Goal: Communication & Community: Share content

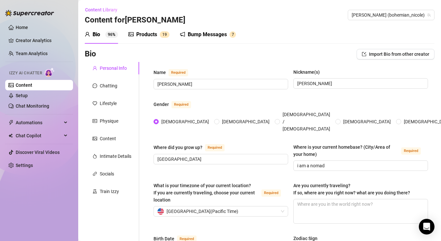
click at [211, 33] on div "Bump Messages" at bounding box center [207, 35] width 39 height 8
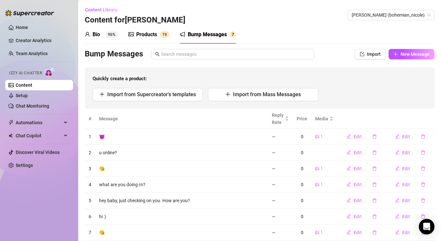
scroll to position [19, 0]
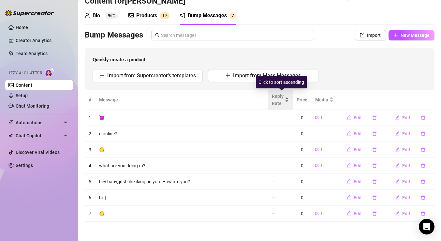
click at [289, 99] on div "Reply Rate" at bounding box center [280, 100] width 17 height 14
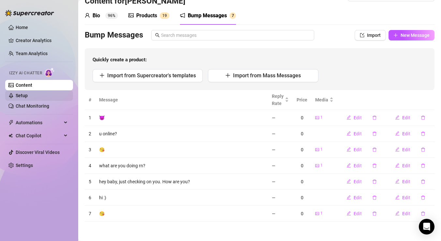
click at [27, 94] on link "Setup" at bounding box center [22, 95] width 12 height 5
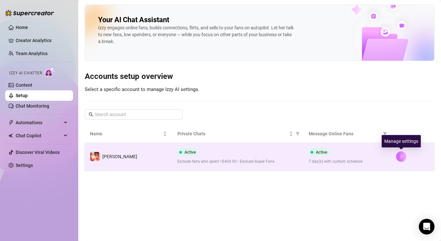
click at [399, 156] on icon "right" at bounding box center [401, 156] width 5 height 5
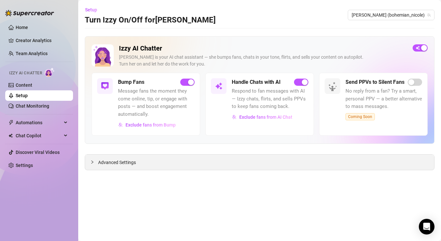
click at [143, 162] on div "Advanced Settings" at bounding box center [259, 161] width 349 height 15
click at [99, 164] on span "Advanced Settings" at bounding box center [117, 162] width 38 height 7
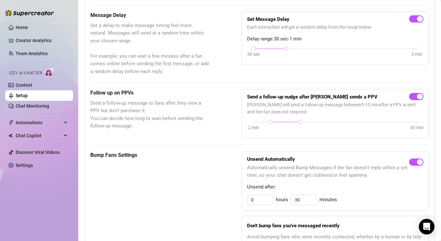
scroll to position [198, 0]
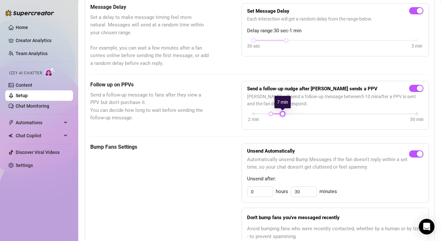
drag, startPoint x: 298, startPoint y: 114, endPoint x: 281, endPoint y: 114, distance: 16.3
click at [281, 114] on div at bounding box center [282, 113] width 3 height 3
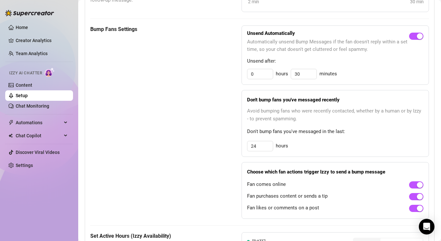
scroll to position [317, 0]
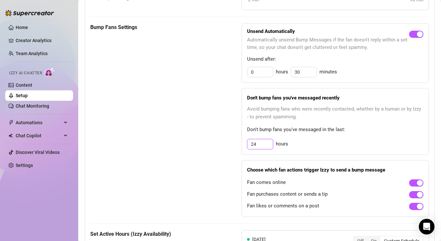
drag, startPoint x: 259, startPoint y: 145, endPoint x: 243, endPoint y: 144, distance: 16.0
click at [243, 144] on div "Don't bump fans you've messaged recently Avoid bumping fans who were recently c…" at bounding box center [334, 121] width 187 height 67
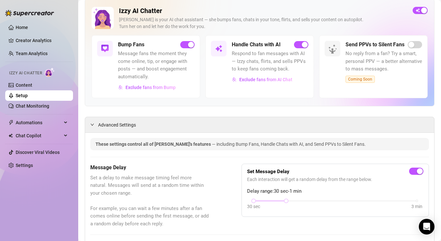
scroll to position [0, 0]
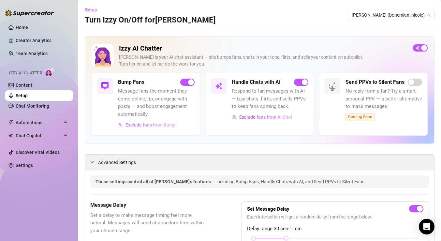
click at [158, 126] on span "Exclude fans from Bump" at bounding box center [150, 124] width 50 height 5
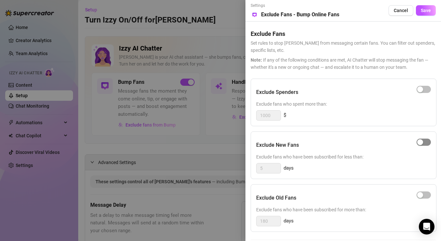
click at [428, 142] on span "button" at bounding box center [423, 141] width 14 height 7
drag, startPoint x: 273, startPoint y: 169, endPoint x: 257, endPoint y: 168, distance: 16.0
click at [257, 167] on input "5" at bounding box center [268, 168] width 24 height 10
click at [233, 169] on div at bounding box center [220, 120] width 441 height 241
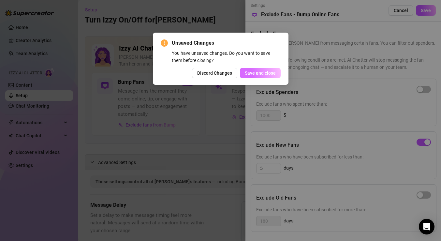
click at [274, 75] on span "Save and close" at bounding box center [260, 72] width 31 height 5
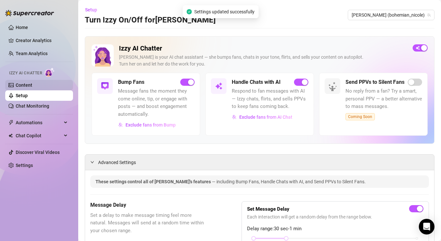
click at [25, 87] on link "Content" at bounding box center [24, 84] width 17 height 5
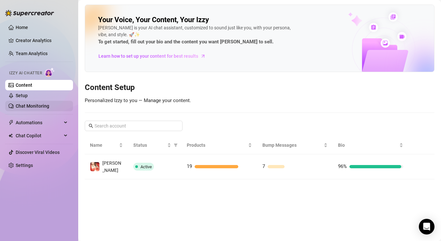
click at [26, 106] on link "Chat Monitoring" at bounding box center [33, 105] width 34 height 5
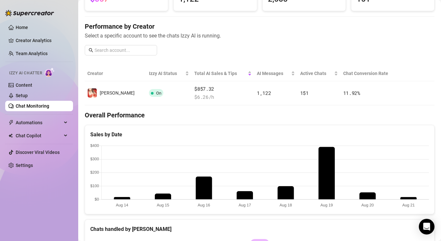
scroll to position [63, 0]
click at [27, 105] on link "Chat Monitoring" at bounding box center [33, 105] width 34 height 5
click at [24, 96] on link "Setup" at bounding box center [22, 95] width 12 height 5
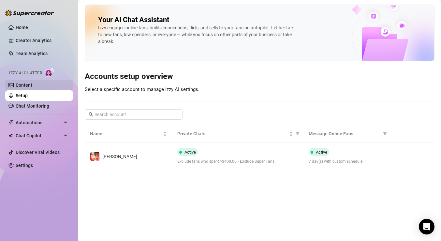
click at [24, 87] on link "Content" at bounding box center [24, 84] width 17 height 5
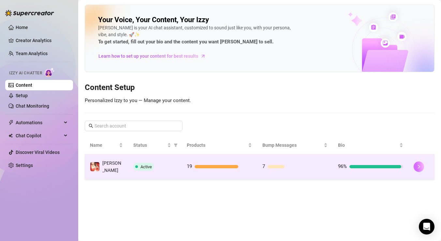
click at [419, 164] on icon "right" at bounding box center [418, 166] width 5 height 5
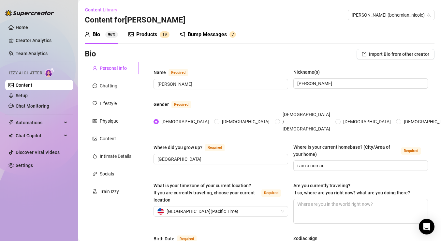
click at [204, 36] on div "Bump Messages" at bounding box center [207, 35] width 39 height 8
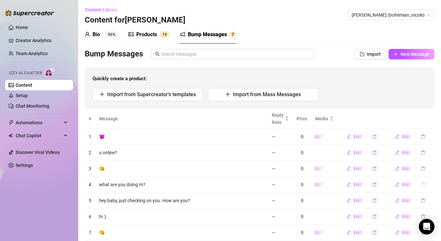
click at [423, 185] on icon "delete" at bounding box center [423, 184] width 5 height 5
click at [429, 169] on span "Yes" at bounding box center [430, 167] width 8 height 5
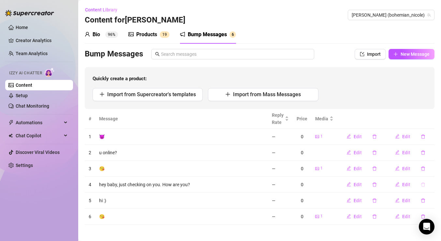
click at [421, 185] on icon "delete" at bounding box center [423, 184] width 4 height 4
click at [429, 166] on span "Yes" at bounding box center [430, 167] width 8 height 5
click at [424, 152] on icon "delete" at bounding box center [423, 152] width 4 height 4
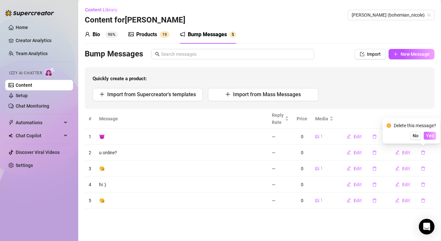
click at [431, 137] on span "Yes" at bounding box center [430, 135] width 8 height 5
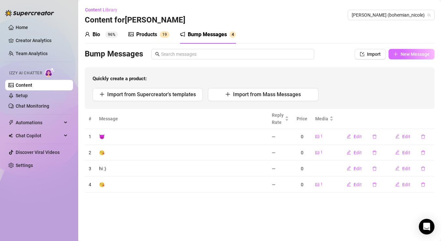
click at [415, 50] on button "New Message" at bounding box center [411, 54] width 46 height 10
type textarea "Type your message here..."
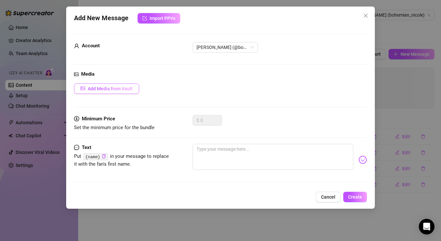
click at [114, 88] on span "Add Media from Vault" at bounding box center [110, 88] width 45 height 5
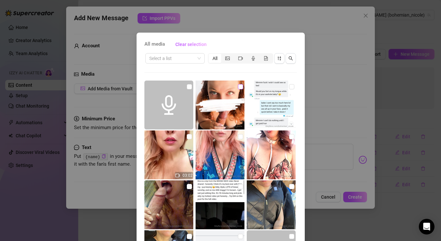
click at [240, 88] on input "checkbox" at bounding box center [240, 86] width 5 height 5
checkbox input "true"
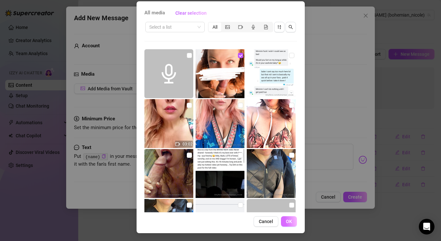
click at [291, 222] on span "OK" at bounding box center [289, 221] width 6 height 5
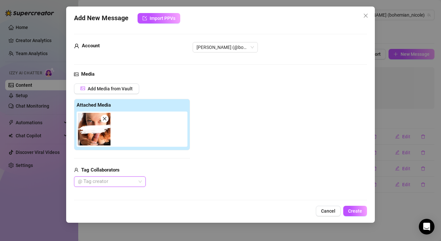
click at [144, 182] on div "@ Tag creator" at bounding box center [110, 181] width 72 height 10
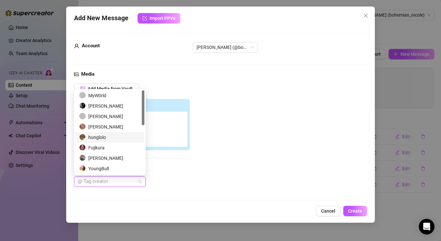
click at [112, 136] on div "hunglolo" at bounding box center [109, 137] width 61 height 7
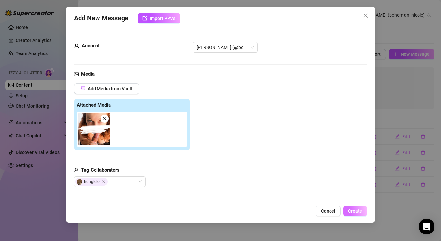
click at [363, 209] on button "Create" at bounding box center [355, 211] width 24 height 10
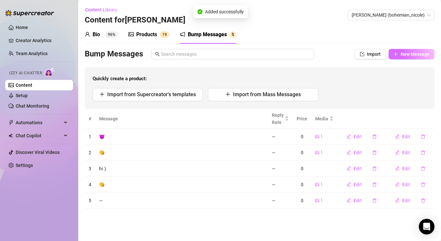
click at [402, 57] on button "New Message" at bounding box center [411, 54] width 46 height 10
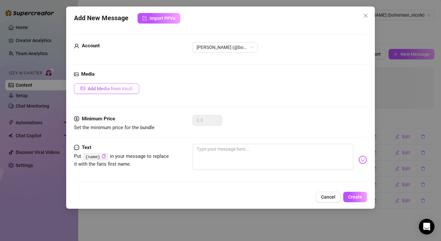
click at [114, 85] on button "Add Media from Vault" at bounding box center [106, 88] width 65 height 10
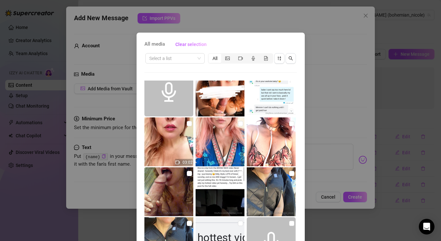
scroll to position [14, 0]
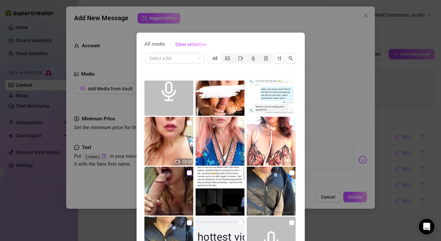
click at [189, 174] on input "checkbox" at bounding box center [189, 172] width 5 height 5
checkbox input "true"
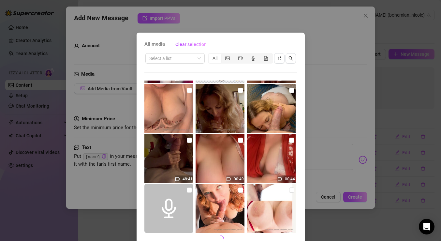
scroll to position [31, 0]
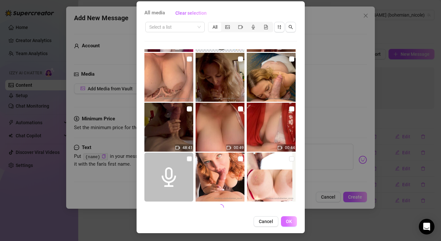
click at [291, 222] on span "OK" at bounding box center [289, 221] width 6 height 5
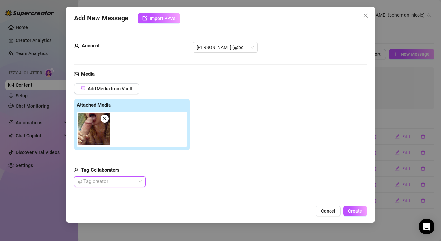
click at [131, 179] on div at bounding box center [106, 181] width 62 height 9
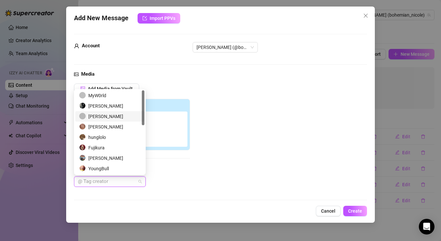
click at [110, 116] on div "[PERSON_NAME]" at bounding box center [109, 116] width 61 height 7
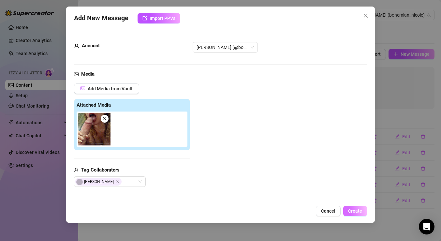
click at [362, 210] on button "Create" at bounding box center [355, 211] width 24 height 10
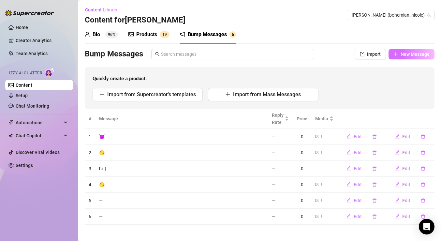
click at [406, 56] on span "New Message" at bounding box center [414, 53] width 29 height 5
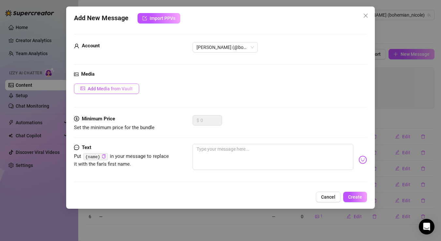
click at [102, 88] on span "Add Media from Vault" at bounding box center [110, 88] width 45 height 5
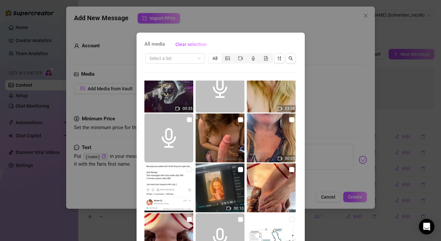
scroll to position [411, 0]
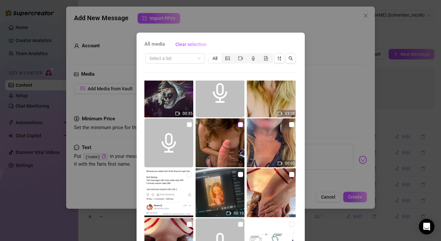
click at [239, 125] on input "checkbox" at bounding box center [240, 124] width 5 height 5
checkbox input "true"
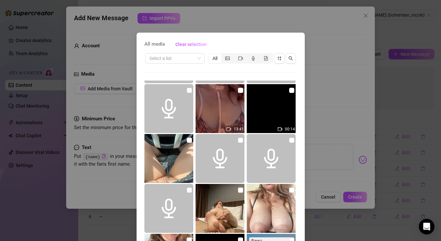
scroll to position [31, 0]
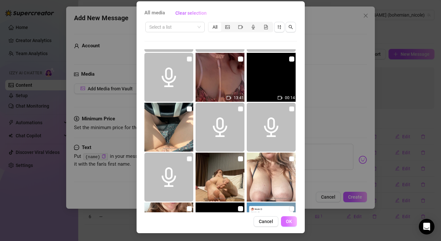
click at [288, 219] on span "OK" at bounding box center [289, 221] width 6 height 5
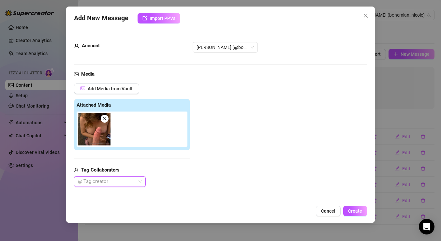
click at [126, 182] on div at bounding box center [106, 181] width 62 height 9
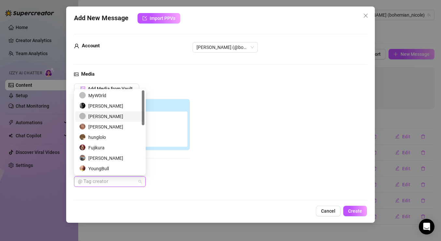
click at [103, 115] on div "[PERSON_NAME]" at bounding box center [109, 116] width 61 height 7
click at [366, 210] on button "Create" at bounding box center [355, 211] width 24 height 10
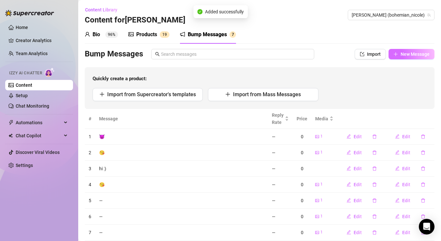
click at [415, 53] on span "New Message" at bounding box center [414, 53] width 29 height 5
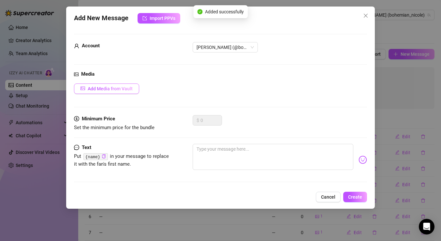
click at [112, 86] on span "Add Media from Vault" at bounding box center [110, 88] width 45 height 5
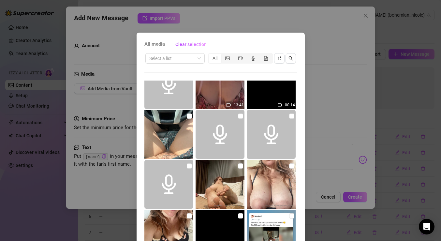
scroll to position [676, 0]
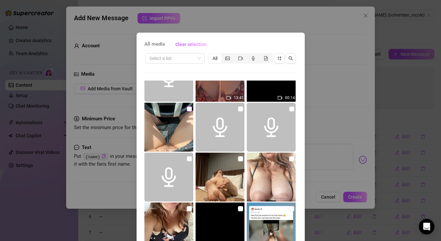
click at [191, 110] on input "checkbox" at bounding box center [189, 108] width 5 height 5
checkbox input "true"
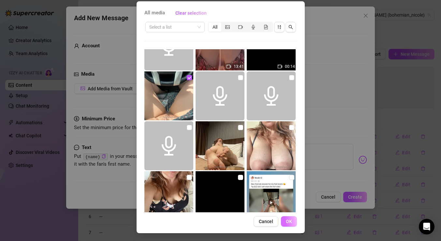
click at [290, 221] on span "OK" at bounding box center [289, 221] width 6 height 5
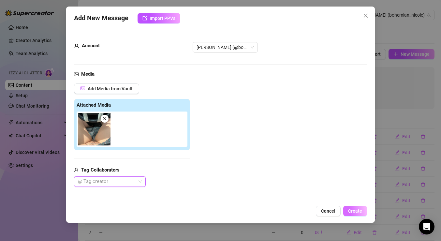
click at [354, 211] on span "Create" at bounding box center [355, 210] width 14 height 5
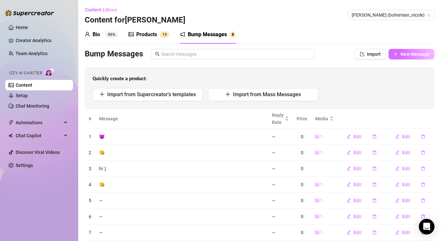
click at [413, 57] on button "New Message" at bounding box center [411, 54] width 46 height 10
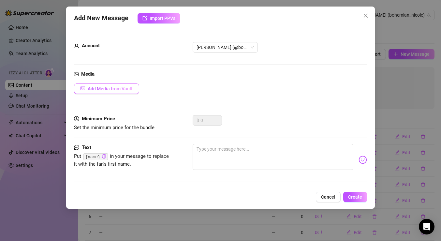
click at [109, 87] on span "Add Media from Vault" at bounding box center [110, 88] width 45 height 5
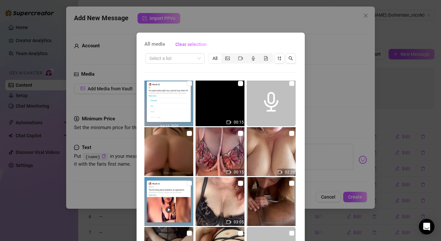
scroll to position [851, 0]
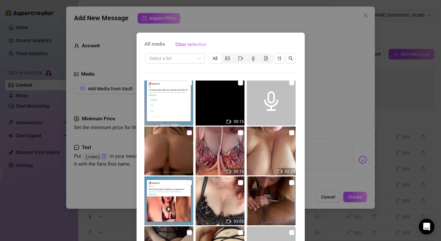
click at [189, 134] on input "checkbox" at bounding box center [189, 132] width 5 height 5
checkbox input "true"
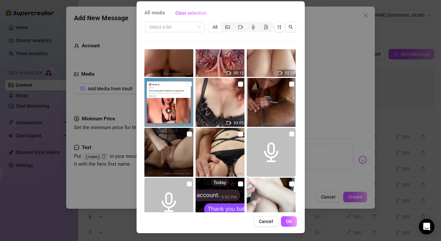
scroll to position [942, 0]
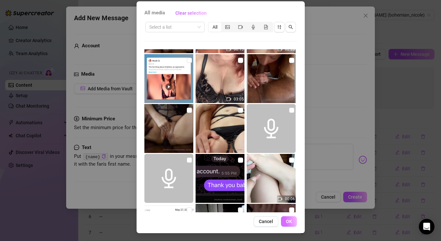
click at [289, 221] on span "OK" at bounding box center [289, 221] width 6 height 5
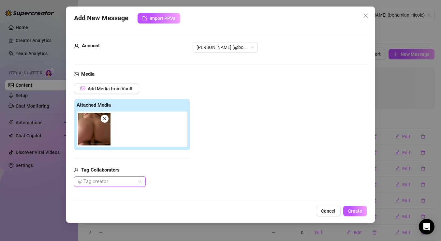
click at [126, 183] on div at bounding box center [106, 181] width 62 height 9
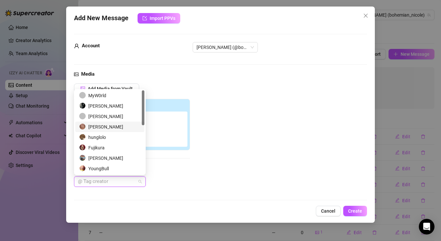
click at [105, 125] on div "[PERSON_NAME]" at bounding box center [109, 126] width 61 height 7
click at [364, 212] on button "Create" at bounding box center [355, 211] width 24 height 10
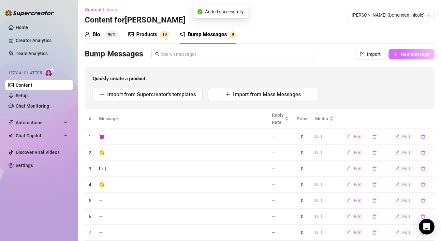
click at [407, 55] on span "New Message" at bounding box center [414, 53] width 29 height 5
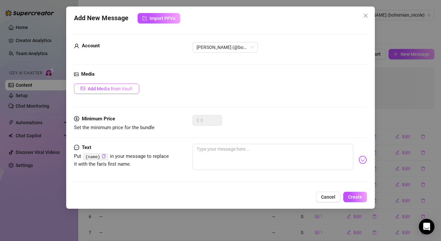
click at [126, 87] on span "Add Media from Vault" at bounding box center [110, 88] width 45 height 5
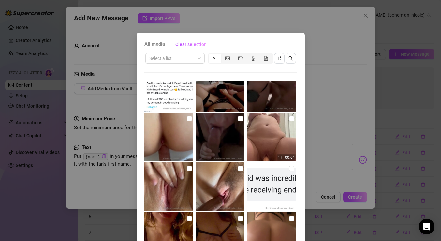
scroll to position [1126, 0]
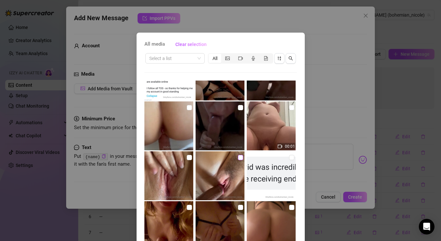
click at [239, 159] on input "checkbox" at bounding box center [240, 157] width 5 height 5
checkbox input "true"
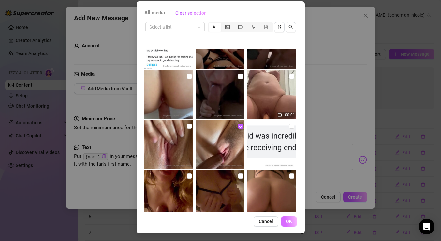
click at [286, 222] on span "OK" at bounding box center [289, 221] width 6 height 5
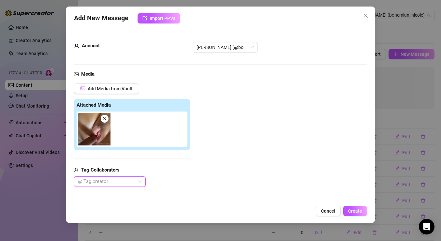
click at [135, 182] on div at bounding box center [106, 181] width 62 height 9
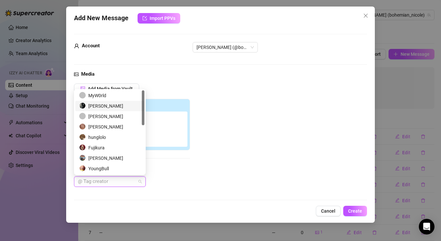
click at [124, 105] on div "[PERSON_NAME]" at bounding box center [109, 105] width 61 height 7
click at [353, 210] on span "Create" at bounding box center [355, 210] width 14 height 5
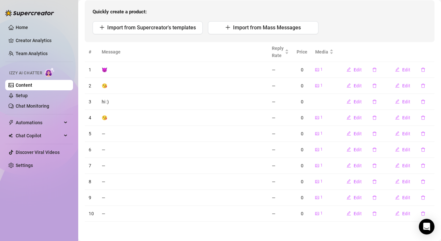
scroll to position [0, 0]
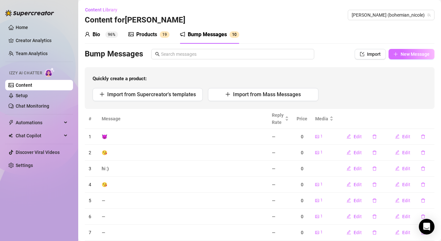
click at [409, 56] on span "New Message" at bounding box center [414, 53] width 29 height 5
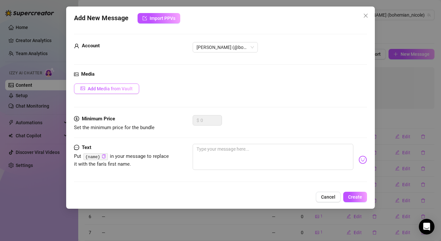
click at [127, 86] on span "Add Media from Vault" at bounding box center [110, 88] width 45 height 5
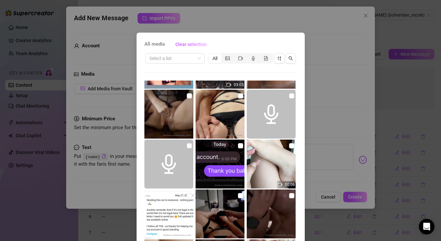
scroll to position [1011, 0]
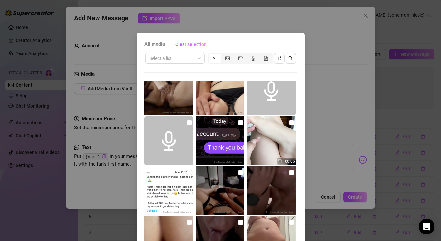
click at [289, 124] on input "checkbox" at bounding box center [291, 122] width 5 height 5
checkbox input "true"
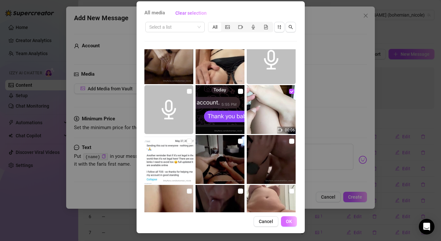
click at [290, 220] on span "OK" at bounding box center [289, 221] width 6 height 5
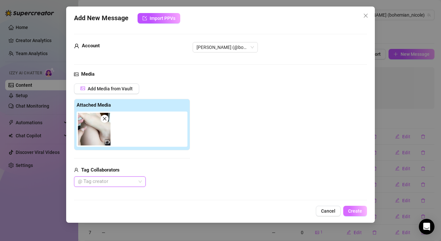
click at [357, 212] on span "Create" at bounding box center [355, 210] width 14 height 5
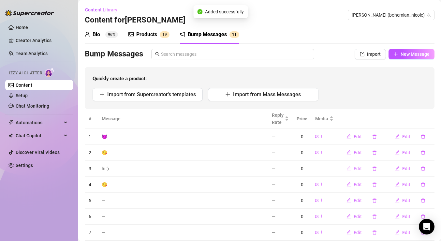
scroll to position [85, 0]
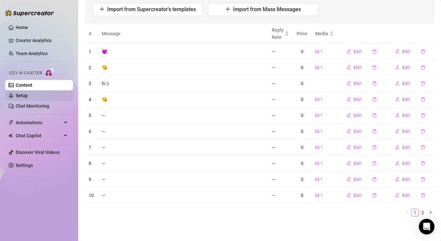
click at [16, 96] on link "Setup" at bounding box center [22, 95] width 12 height 5
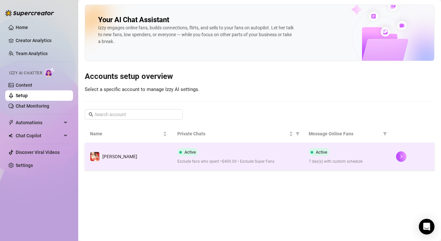
click at [236, 158] on span "Exclude fans who spent >$400.00 • Exclude Super Fans" at bounding box center [237, 161] width 121 height 6
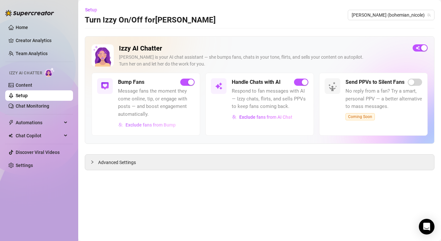
click at [157, 123] on span "Exclude fans from Bump" at bounding box center [150, 124] width 50 height 5
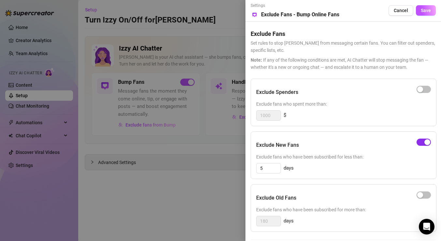
click at [420, 143] on span "button" at bounding box center [423, 141] width 14 height 7
click at [428, 9] on span "Save" at bounding box center [426, 10] width 10 height 5
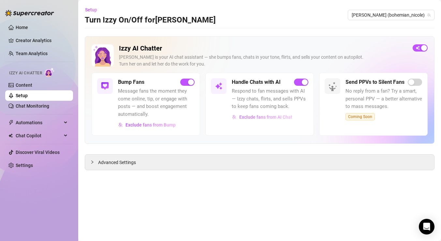
click at [256, 115] on span "Exclude fans from AI Chat" at bounding box center [265, 116] width 53 height 5
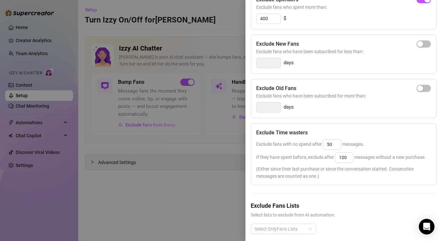
scroll to position [90, 0]
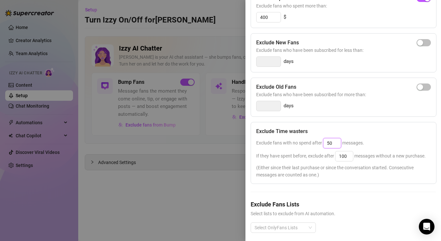
drag, startPoint x: 335, startPoint y: 142, endPoint x: 324, endPoint y: 141, distance: 10.8
click at [324, 141] on input "50" at bounding box center [332, 143] width 18 height 10
type input "25"
drag, startPoint x: 347, startPoint y: 158, endPoint x: 338, endPoint y: 145, distance: 16.1
click at [335, 154] on span "If they have spent before, exclude after 100 messages without a new purchase." at bounding box center [340, 155] width 169 height 5
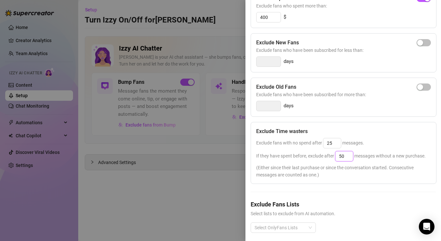
scroll to position [94, 0]
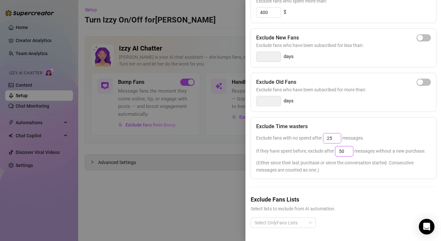
type input "50"
drag, startPoint x: 332, startPoint y: 136, endPoint x: 310, endPoint y: 135, distance: 22.5
click at [310, 135] on span "Exclude fans with no spend after 25 messages." at bounding box center [310, 137] width 108 height 5
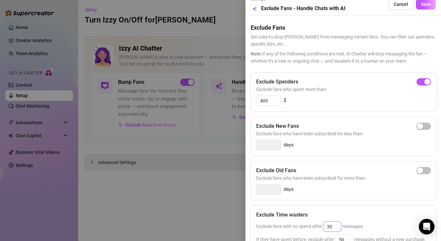
scroll to position [0, 0]
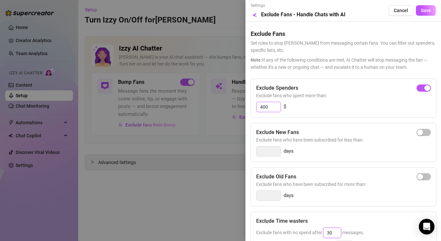
type input "30"
drag, startPoint x: 269, startPoint y: 108, endPoint x: 247, endPoint y: 101, distance: 22.9
click at [248, 102] on div "Settings Preview Exclude Fans - Handle Chats with AI Cancel Save Exclude Fans S…" at bounding box center [342, 120] width 195 height 241
type input "600"
click at [422, 13] on span "Save" at bounding box center [426, 10] width 10 height 5
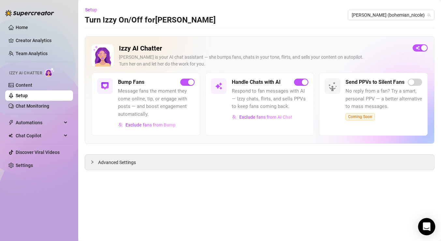
click at [426, 224] on icon "Open Intercom Messenger" at bounding box center [426, 226] width 7 height 8
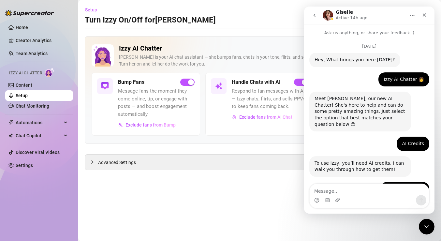
scroll to position [1924, 0]
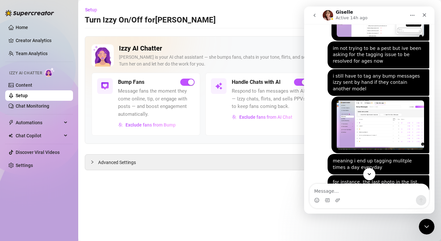
click at [369, 174] on icon "Scroll to bottom" at bounding box center [369, 174] width 6 height 6
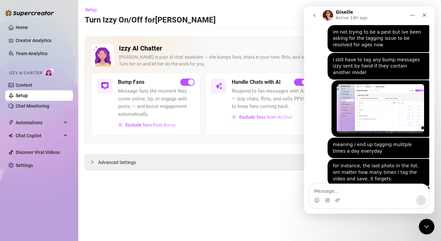
scroll to position [1963, 0]
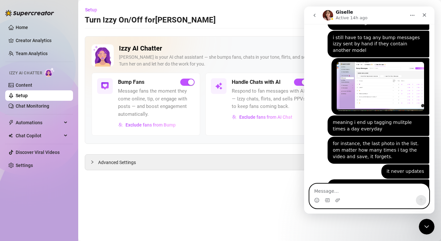
click at [336, 188] on textarea "Message…" at bounding box center [369, 189] width 119 height 11
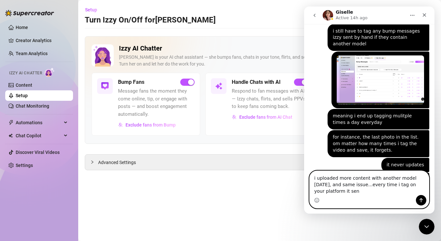
scroll to position [1976, 0]
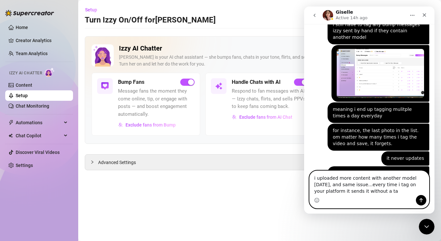
type textarea "i uploaded more content with another model [DATE], and same issue...every time …"
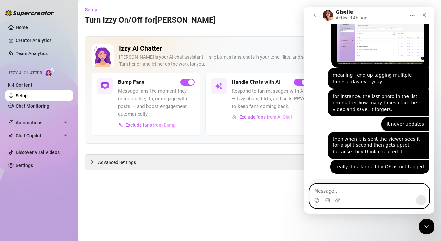
scroll to position [2010, 0]
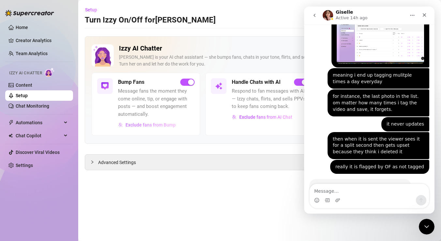
click at [143, 126] on span "Exclude fans from Bump" at bounding box center [150, 124] width 50 height 5
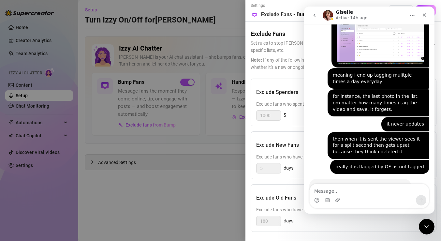
click at [143, 126] on div at bounding box center [220, 120] width 441 height 241
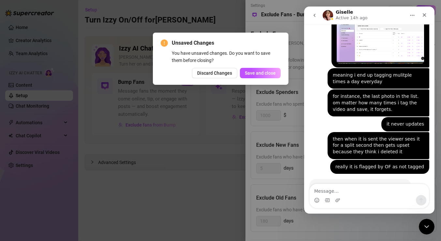
click at [213, 113] on div "Unsaved Changes You have unsaved changes. Do you want to save them before closi…" at bounding box center [220, 120] width 441 height 241
click at [257, 71] on span "Save and close" at bounding box center [260, 72] width 31 height 5
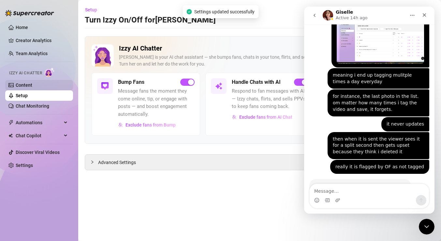
click at [32, 86] on link "Content" at bounding box center [24, 84] width 17 height 5
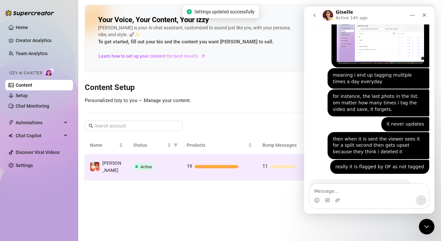
click at [213, 160] on td "19" at bounding box center [219, 166] width 76 height 25
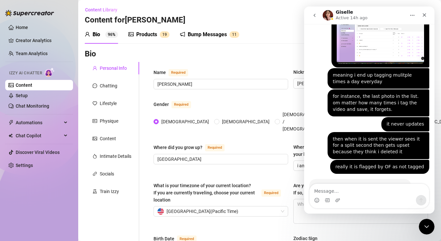
click at [195, 32] on div "Bump Messages" at bounding box center [207, 35] width 39 height 8
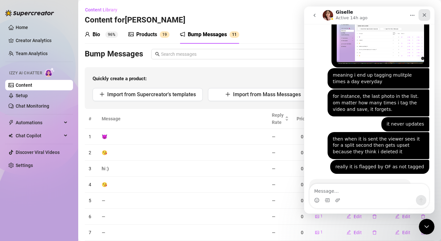
click at [423, 13] on icon "Close" at bounding box center [424, 14] width 5 height 5
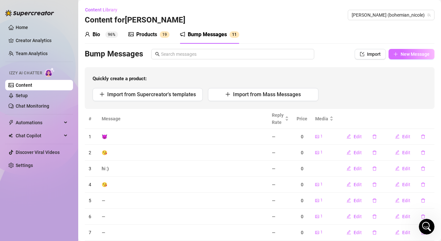
click at [422, 53] on span "New Message" at bounding box center [414, 53] width 29 height 5
type textarea "Type your message here..."
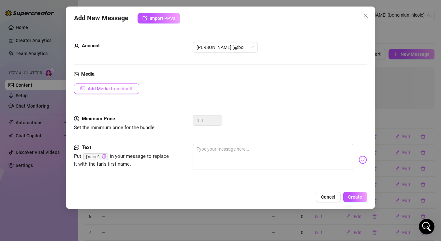
click at [105, 89] on span "Add Media from Vault" at bounding box center [110, 88] width 45 height 5
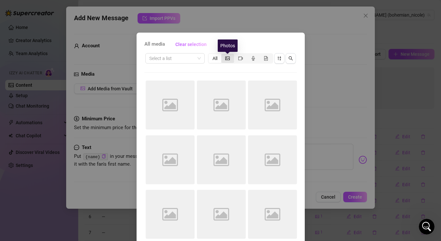
click at [229, 58] on icon "picture" at bounding box center [227, 58] width 5 height 5
click at [223, 55] on input "segmented control" at bounding box center [223, 55] width 0 height 0
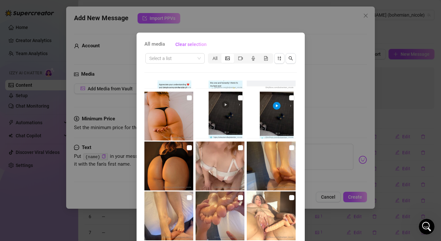
scroll to position [1296, 0]
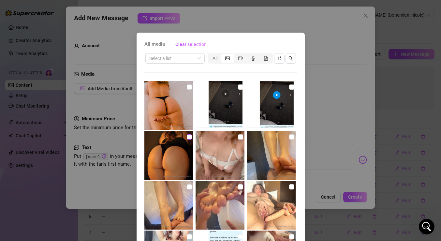
click at [187, 138] on input "checkbox" at bounding box center [189, 136] width 5 height 5
checkbox input "true"
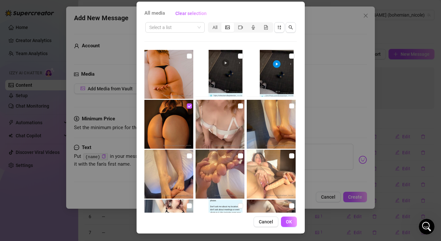
scroll to position [31, 0]
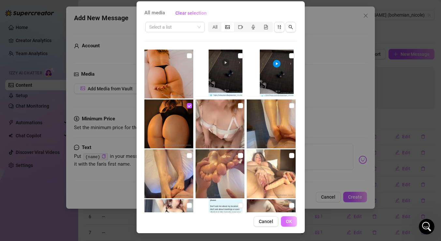
click at [292, 221] on button "OK" at bounding box center [289, 221] width 16 height 10
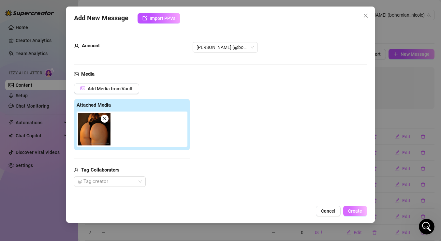
click at [347, 213] on button "Create" at bounding box center [355, 211] width 24 height 10
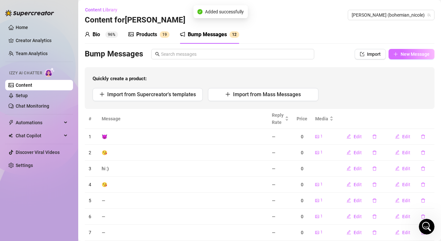
click at [400, 54] on button "New Message" at bounding box center [411, 54] width 46 height 10
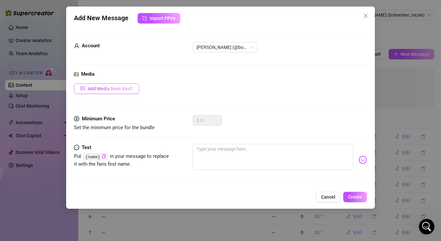
click at [124, 83] on button "Add Media from Vault" at bounding box center [106, 88] width 65 height 10
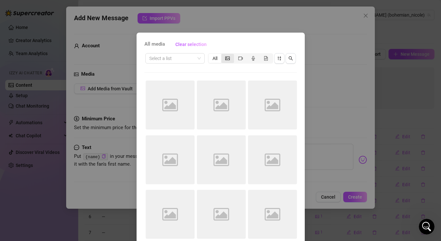
click at [229, 60] on icon "picture" at bounding box center [227, 58] width 5 height 5
click at [223, 55] on input "segmented control" at bounding box center [223, 55] width 0 height 0
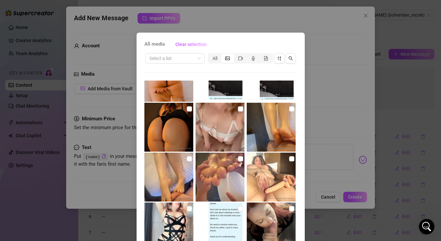
scroll to position [1326, 0]
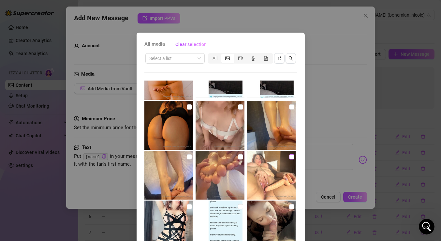
click at [292, 157] on input "checkbox" at bounding box center [291, 156] width 5 height 5
checkbox input "true"
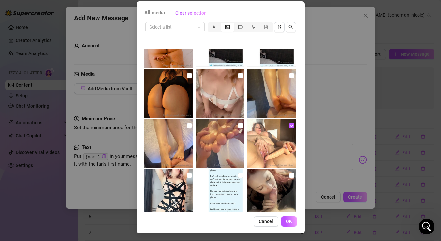
click at [292, 219] on span "OK" at bounding box center [289, 221] width 6 height 5
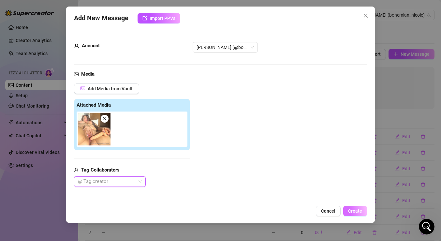
click at [350, 215] on button "Create" at bounding box center [355, 211] width 24 height 10
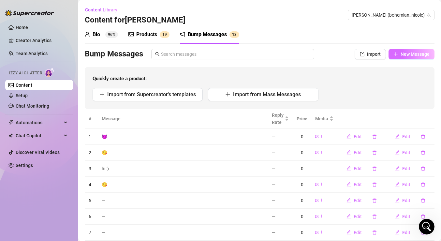
click at [407, 56] on span "New Message" at bounding box center [414, 53] width 29 height 5
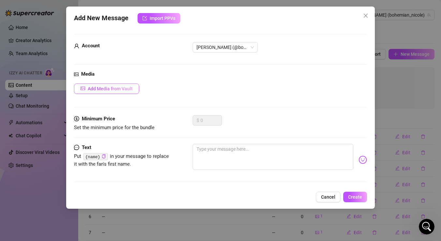
click at [125, 88] on span "Add Media from Vault" at bounding box center [110, 88] width 45 height 5
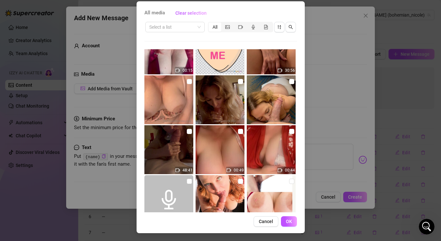
scroll to position [225, 0]
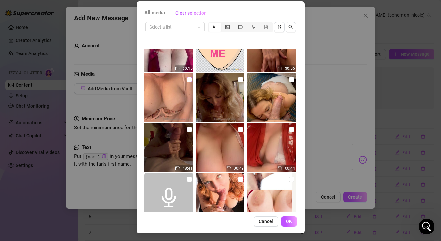
click at [190, 80] on input "checkbox" at bounding box center [189, 79] width 5 height 5
checkbox input "true"
click at [288, 222] on span "OK" at bounding box center [289, 221] width 6 height 5
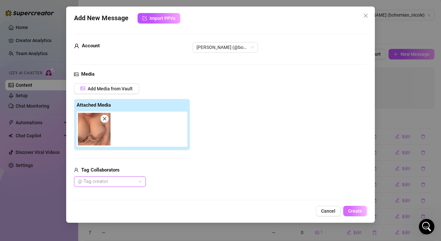
click at [357, 213] on span "Create" at bounding box center [355, 210] width 14 height 5
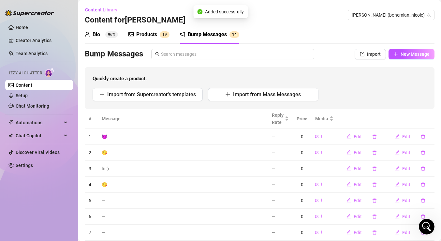
scroll to position [85, 0]
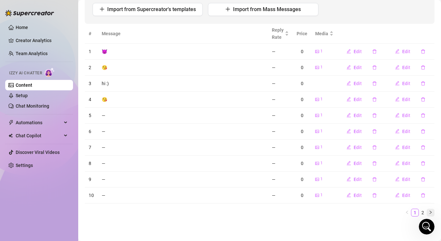
click at [429, 210] on icon "right" at bounding box center [430, 212] width 4 height 4
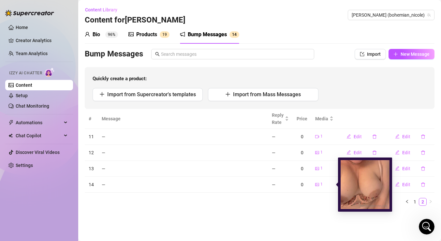
click at [318, 183] on icon "picture" at bounding box center [317, 184] width 4 height 4
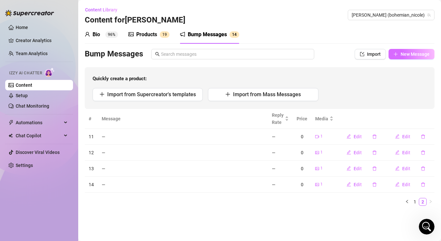
click at [408, 54] on span "New Message" at bounding box center [414, 53] width 29 height 5
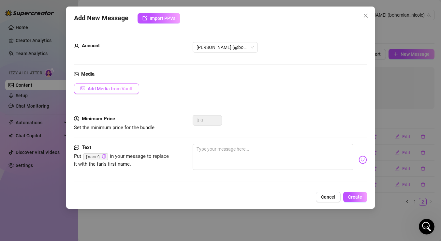
click at [119, 90] on span "Add Media from Vault" at bounding box center [110, 88] width 45 height 5
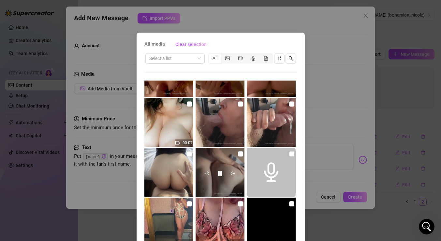
scroll to position [1282, 0]
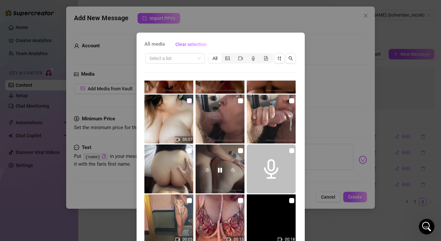
click at [189, 99] on input "checkbox" at bounding box center [189, 100] width 5 height 5
checkbox input "true"
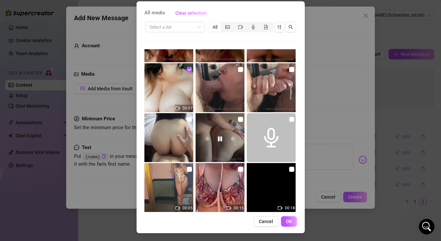
click at [291, 215] on div "All media Clear selection Select a list All 03:02 00:15 30:56 48:41 00:49 00:44…" at bounding box center [221, 117] width 168 height 232
click at [290, 220] on span "OK" at bounding box center [289, 221] width 6 height 5
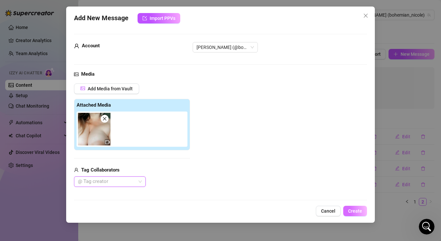
click at [356, 214] on button "Create" at bounding box center [355, 211] width 24 height 10
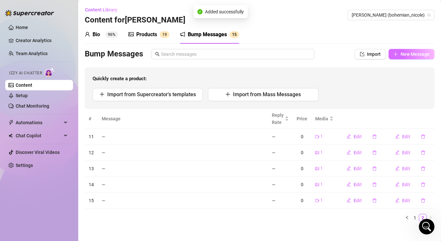
click at [404, 56] on span "New Message" at bounding box center [414, 53] width 29 height 5
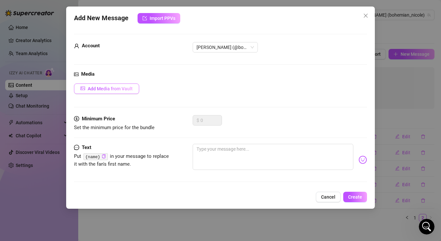
click at [122, 89] on span "Add Media from Vault" at bounding box center [110, 88] width 45 height 5
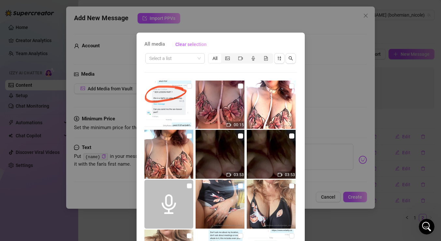
scroll to position [1795, 0]
click at [242, 85] on input "checkbox" at bounding box center [240, 85] width 5 height 5
checkbox input "true"
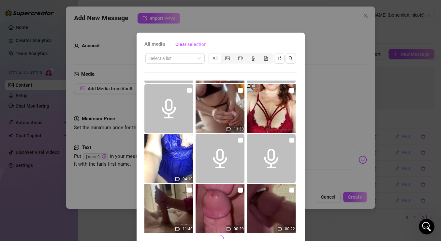
scroll to position [31, 0]
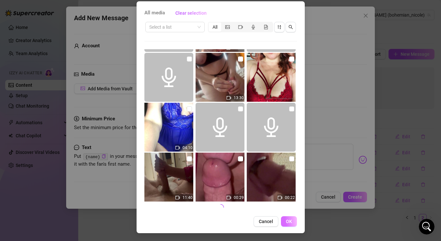
click at [289, 219] on span "OK" at bounding box center [289, 221] width 6 height 5
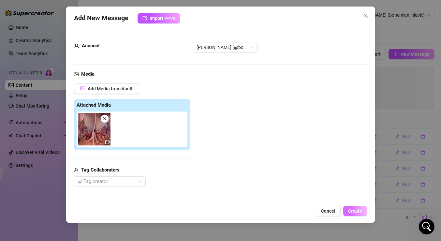
click at [353, 210] on span "Create" at bounding box center [355, 210] width 14 height 5
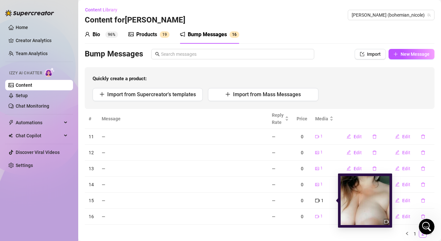
scroll to position [21, 0]
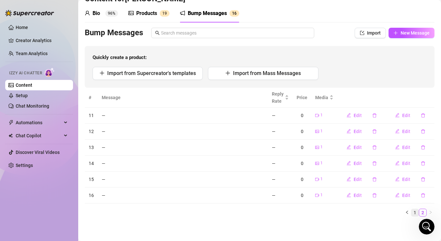
click at [414, 213] on link "1" at bounding box center [414, 212] width 7 height 7
click at [373, 115] on icon "delete" at bounding box center [374, 115] width 5 height 5
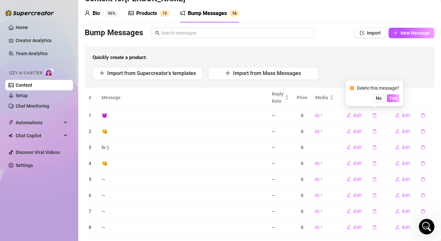
click at [395, 98] on span "Yes" at bounding box center [393, 97] width 8 height 5
click at [373, 147] on icon "delete" at bounding box center [374, 147] width 4 height 4
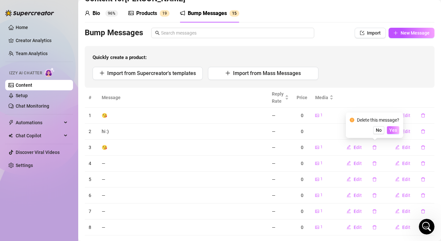
click at [393, 131] on span "Yes" at bounding box center [393, 129] width 8 height 5
click at [375, 163] on icon "delete" at bounding box center [374, 163] width 5 height 5
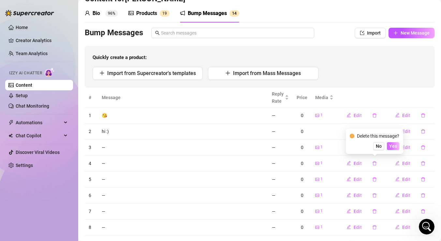
click at [393, 146] on span "Yes" at bounding box center [393, 145] width 8 height 5
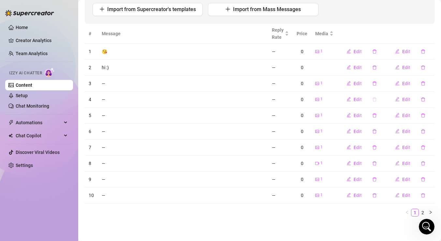
click at [370, 97] on button "button" at bounding box center [374, 99] width 15 height 10
click at [394, 84] on span "Yes" at bounding box center [393, 81] width 8 height 5
click at [376, 80] on button "button" at bounding box center [374, 83] width 15 height 10
click at [396, 67] on span "Yes" at bounding box center [393, 66] width 8 height 5
